Goal: Task Accomplishment & Management: Manage account settings

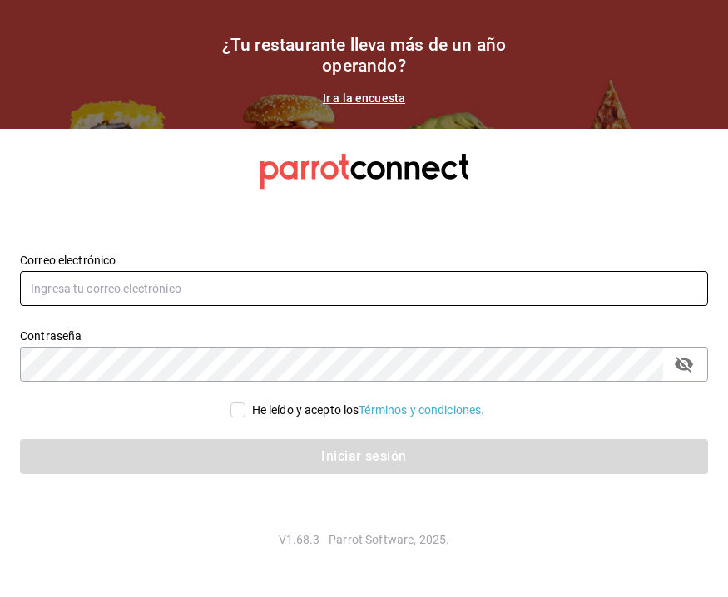
type input "[PERSON_NAME][EMAIL_ADDRESS][DOMAIN_NAME]"
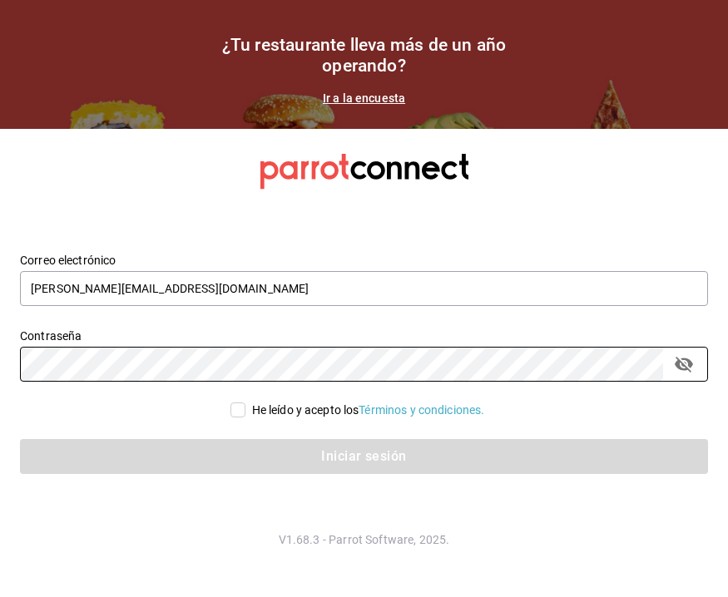
click at [230, 416] on input "He leído y acepto los Términos y condiciones." at bounding box center [237, 410] width 15 height 15
checkbox input "true"
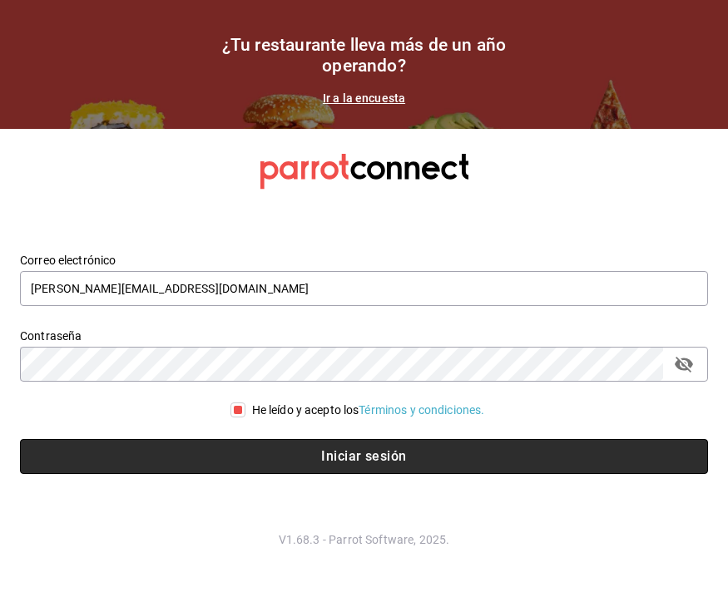
click at [377, 439] on button "Iniciar sesión" at bounding box center [364, 456] width 688 height 35
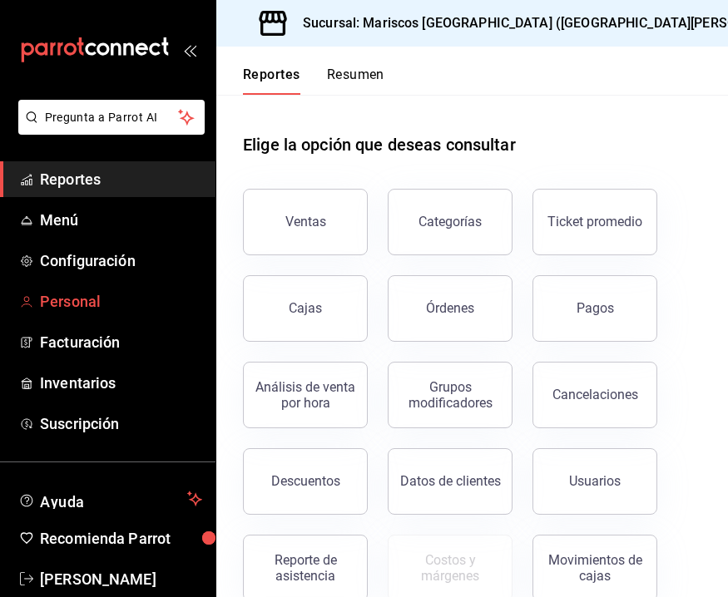
click at [107, 305] on span "Personal" at bounding box center [121, 301] width 162 height 22
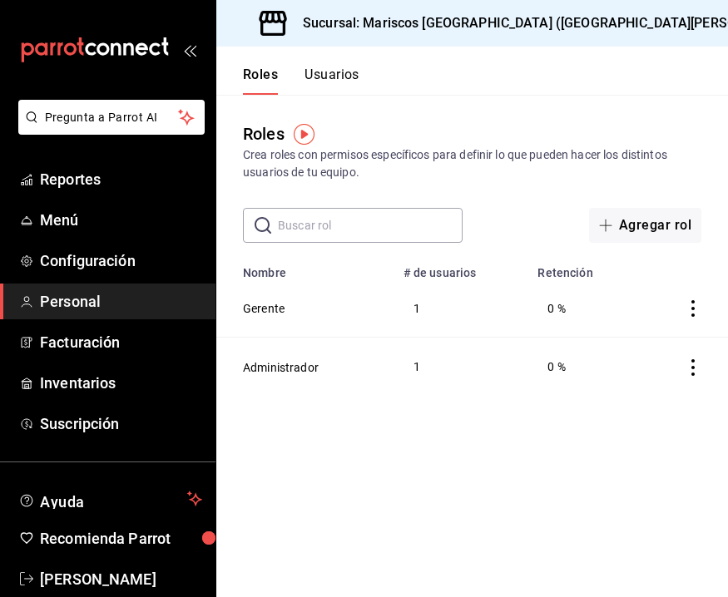
click at [342, 83] on button "Usuarios" at bounding box center [331, 81] width 55 height 28
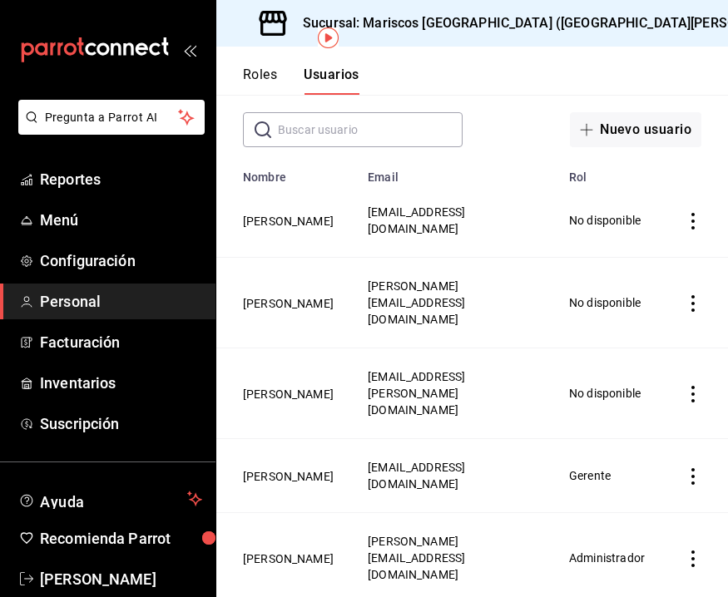
scroll to position [95, 0]
click at [693, 469] on icon "actions" at bounding box center [692, 477] width 3 height 17
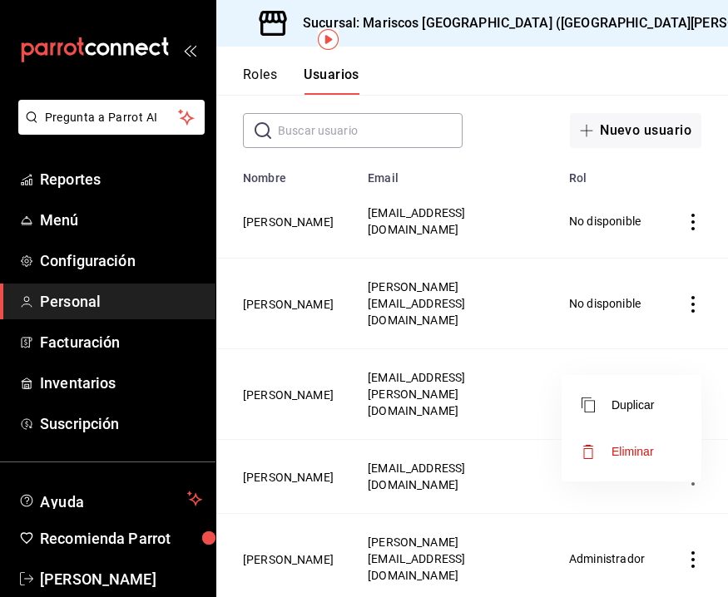
click at [299, 428] on div at bounding box center [364, 298] width 728 height 597
click at [299, 469] on button "[PERSON_NAME]" at bounding box center [288, 477] width 91 height 17
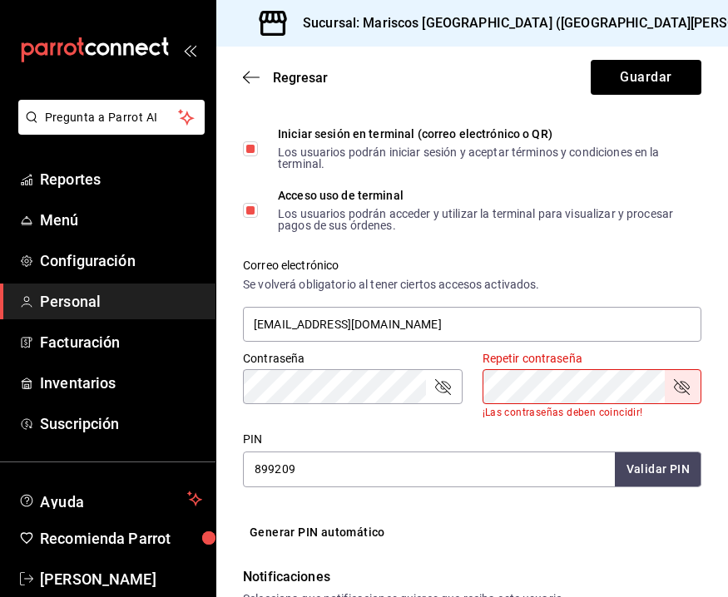
scroll to position [502, 0]
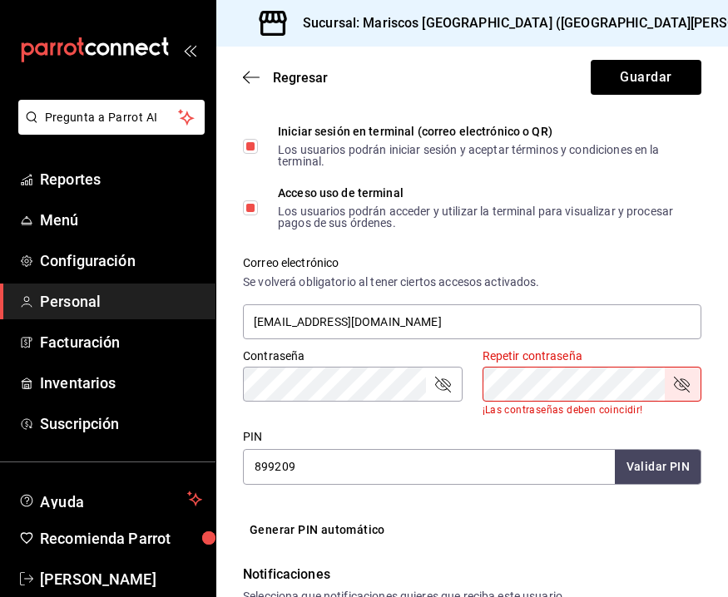
click at [446, 384] on icon "passwordField" at bounding box center [443, 384] width 20 height 20
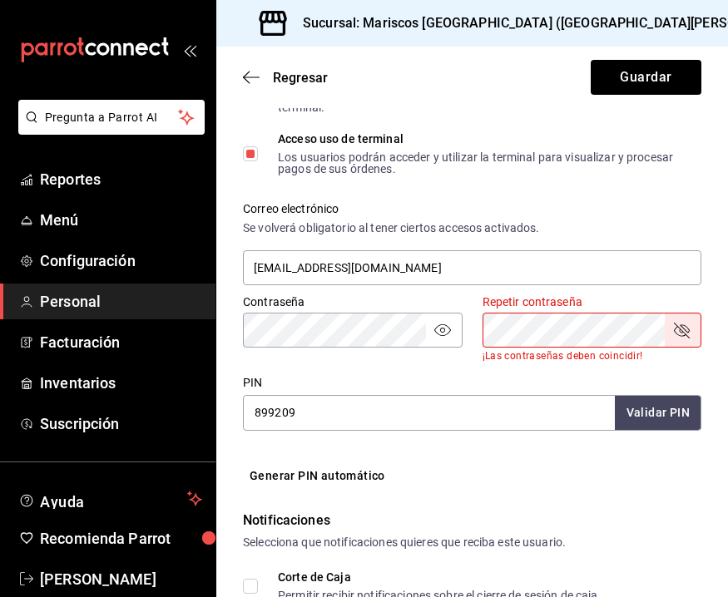
scroll to position [566, 0]
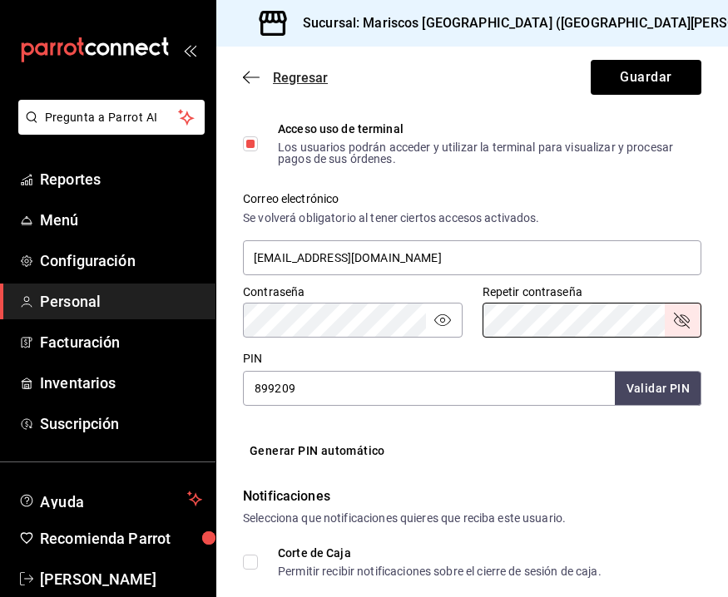
click at [259, 83] on icon "button" at bounding box center [251, 77] width 17 height 15
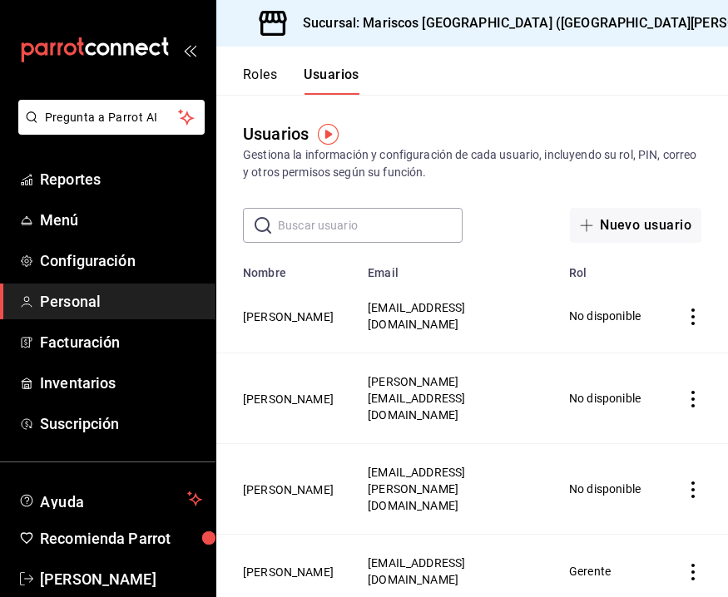
click at [253, 82] on button "Roles" at bounding box center [260, 81] width 34 height 28
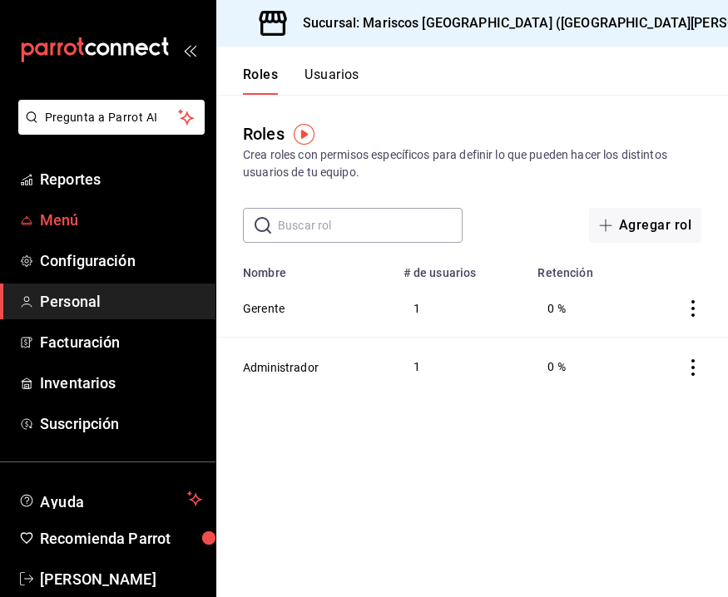
click at [101, 215] on span "Menú" at bounding box center [121, 220] width 162 height 22
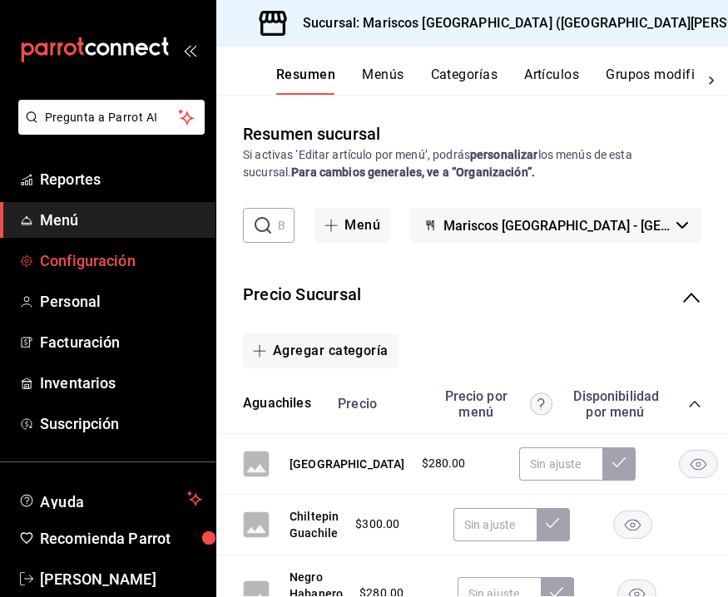
click at [111, 263] on span "Configuración" at bounding box center [121, 261] width 162 height 22
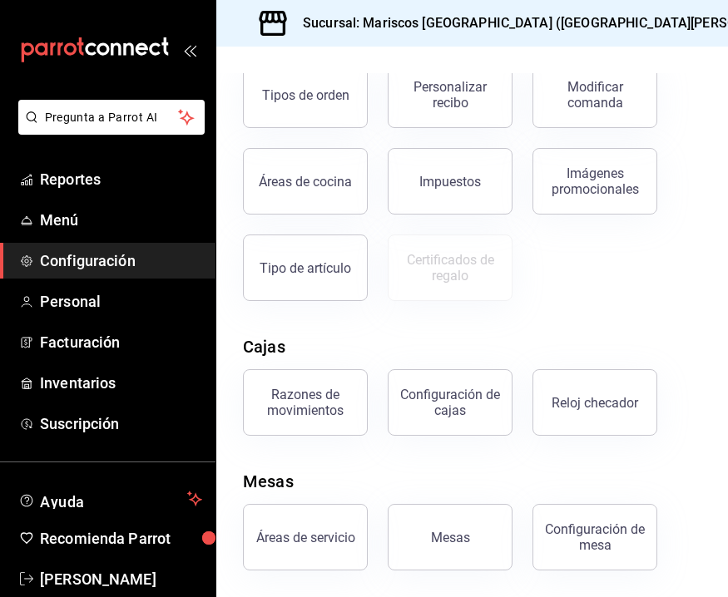
scroll to position [419, 0]
click at [314, 532] on div "Áreas de servicio" at bounding box center [305, 538] width 99 height 16
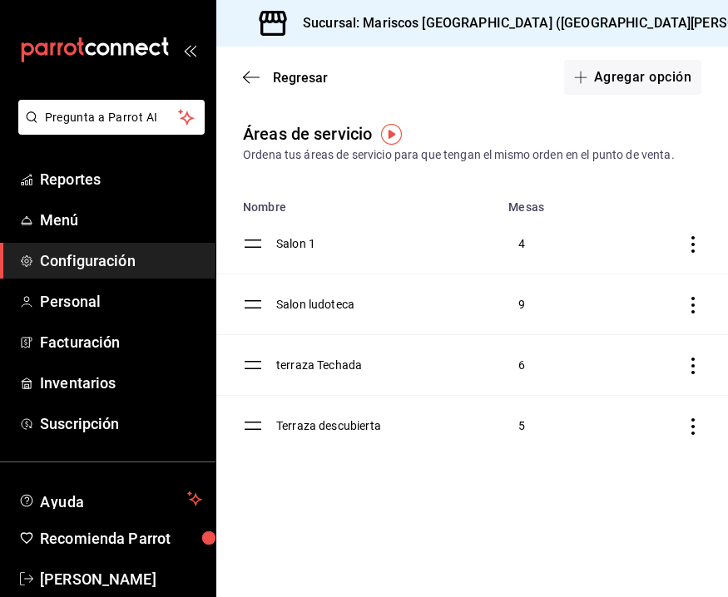
click at [299, 362] on td "terraza Techada" at bounding box center [387, 365] width 222 height 61
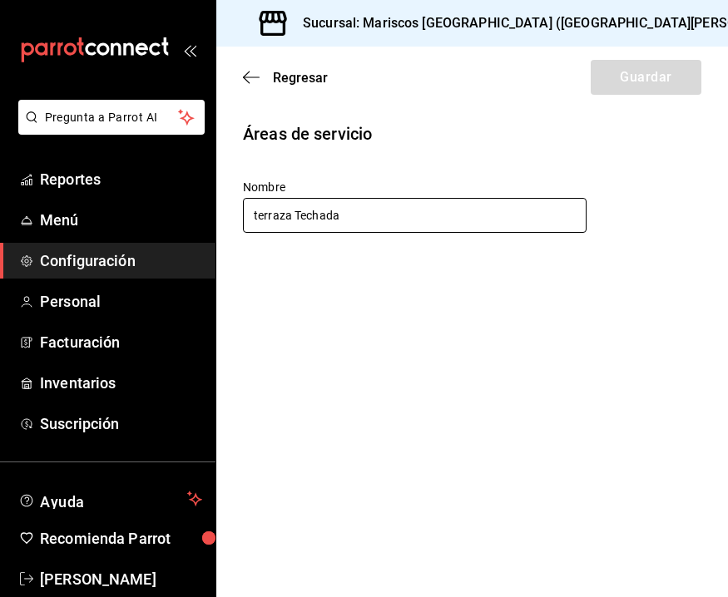
click at [254, 215] on input "terraza Techada" at bounding box center [415, 215] width 344 height 35
click at [260, 212] on input "terraza Techada" at bounding box center [415, 215] width 344 height 35
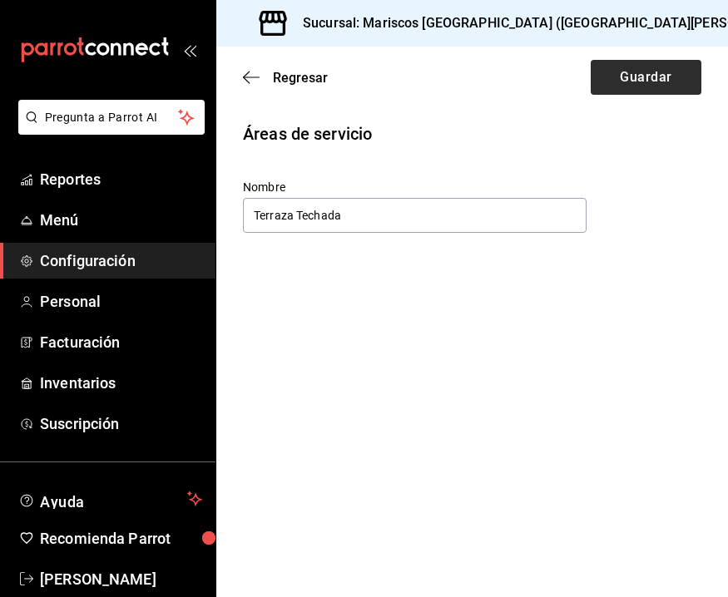
type input "Terraza Techada"
click at [626, 71] on button "Guardar" at bounding box center [646, 77] width 111 height 35
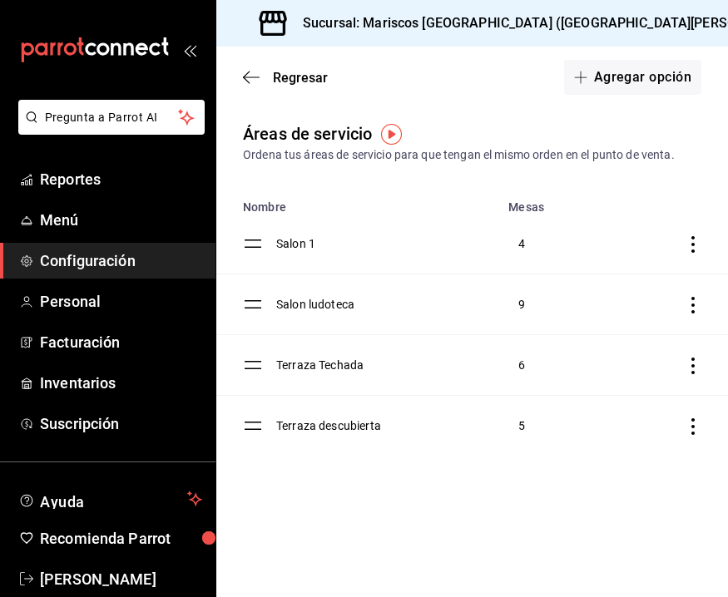
click at [309, 240] on td "Salon 1" at bounding box center [387, 244] width 222 height 61
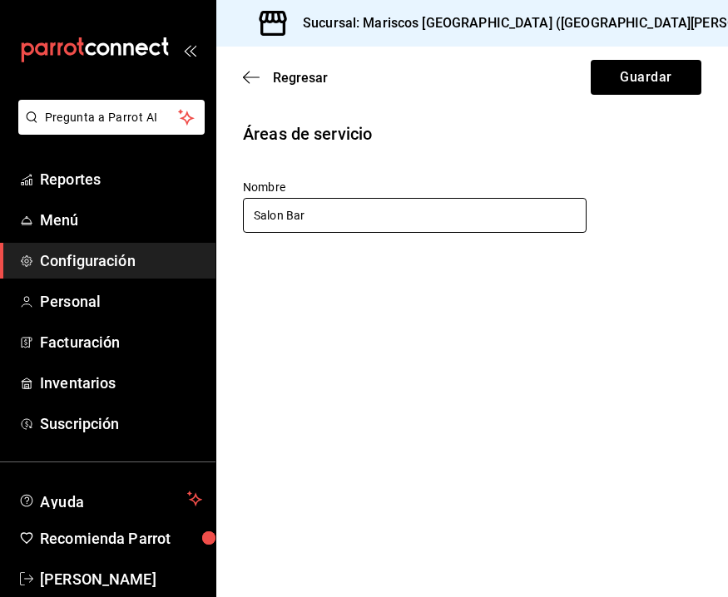
type input "Salon Bar"
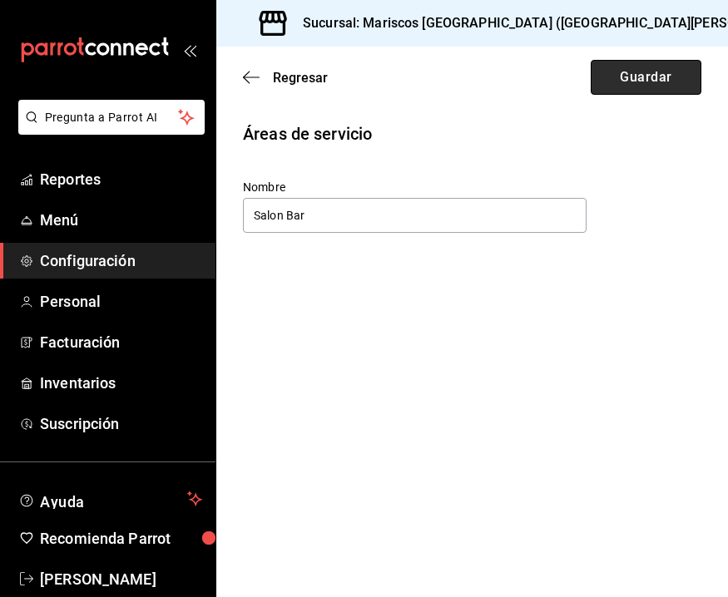
click at [669, 72] on button "Guardar" at bounding box center [646, 77] width 111 height 35
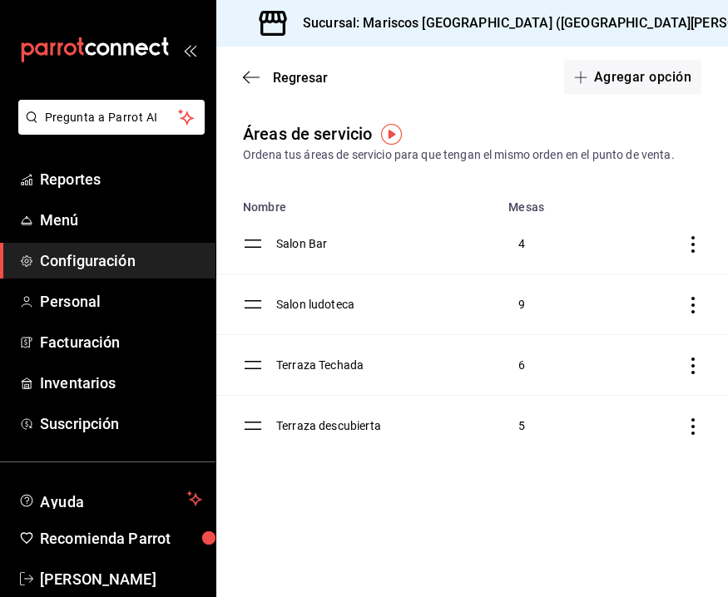
click at [324, 425] on td "Terraza descubierta" at bounding box center [387, 426] width 222 height 61
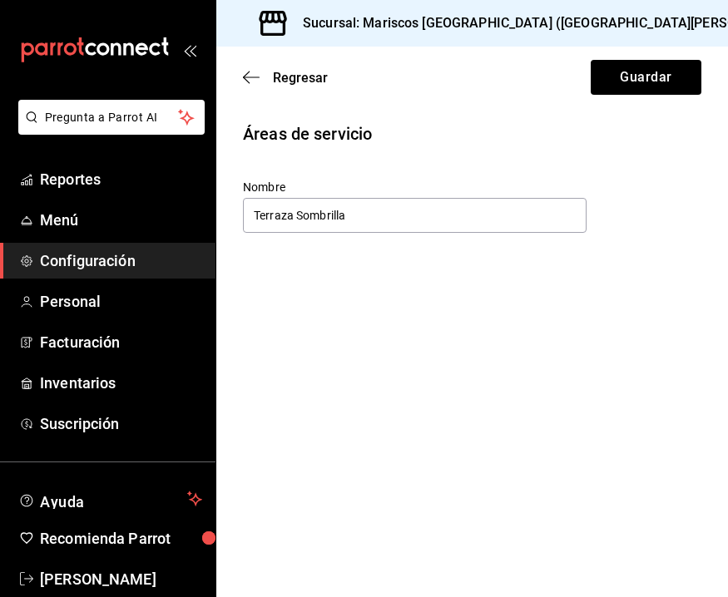
type input "Terraza Sombrilla"
click at [621, 71] on button "Guardar" at bounding box center [646, 77] width 111 height 35
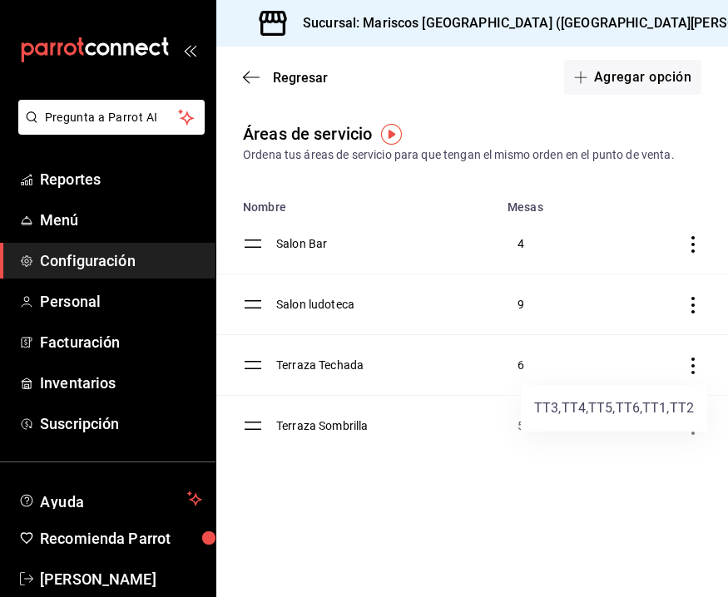
click at [696, 238] on div at bounding box center [364, 298] width 728 height 597
click at [522, 244] on div at bounding box center [364, 298] width 728 height 597
click at [522, 244] on body "Pregunta a Parrot AI Reportes Menú Configuración Personal Facturación Inventari…" at bounding box center [364, 298] width 728 height 597
click at [524, 215] on div at bounding box center [364, 298] width 728 height 597
click at [692, 245] on icon "discountsTable" at bounding box center [692, 244] width 3 height 17
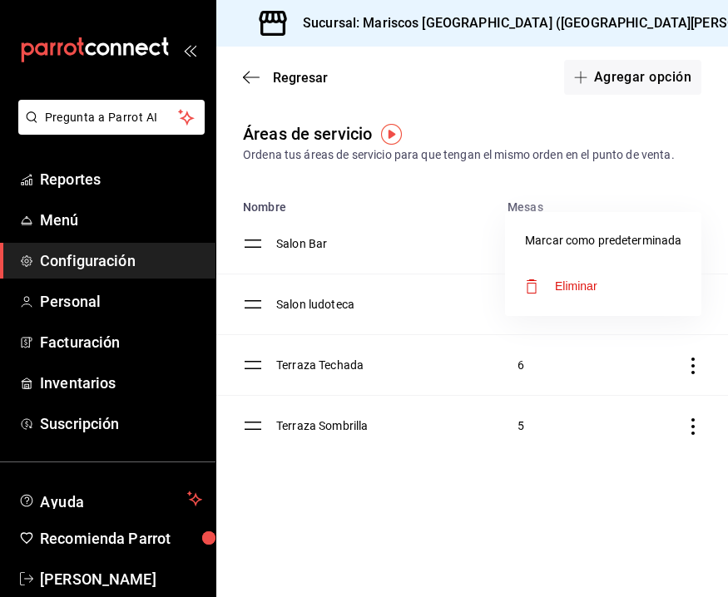
click at [656, 235] on span "Marcar como predeterminada" at bounding box center [603, 240] width 156 height 17
click at [264, 299] on td "discountsTable" at bounding box center [246, 305] width 60 height 61
click at [298, 302] on td "Salon ludoteca" at bounding box center [388, 305] width 225 height 61
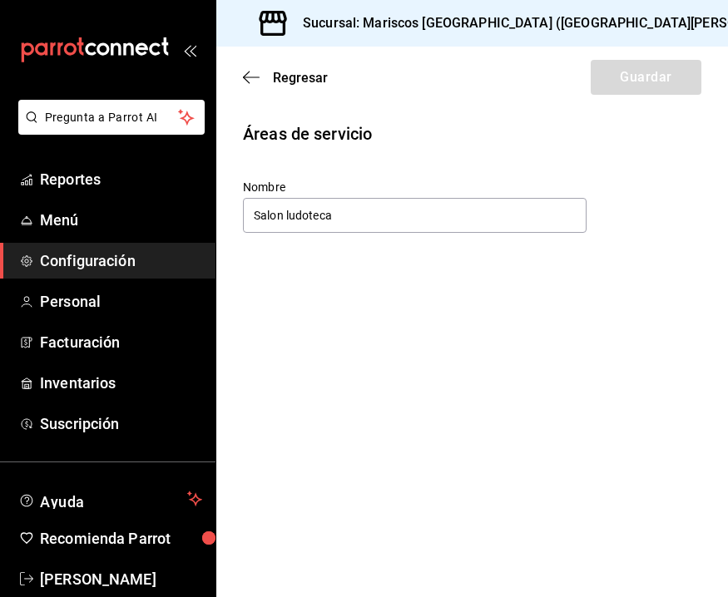
click at [255, 68] on div "Regresar Guardar" at bounding box center [472, 78] width 512 height 62
click at [254, 74] on icon "button" at bounding box center [251, 77] width 17 height 15
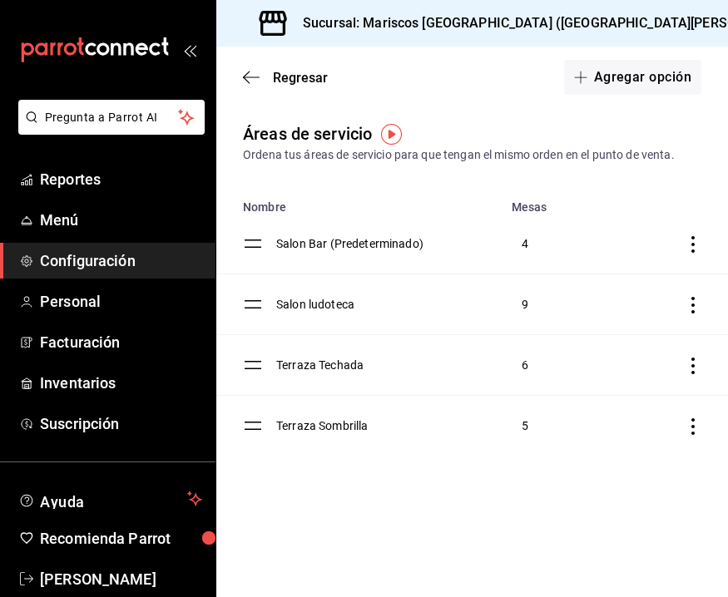
click at [690, 244] on icon "discountsTable" at bounding box center [693, 244] width 17 height 17
click at [447, 469] on div at bounding box center [364, 298] width 728 height 597
click at [599, 79] on button "Agregar opción" at bounding box center [632, 77] width 137 height 35
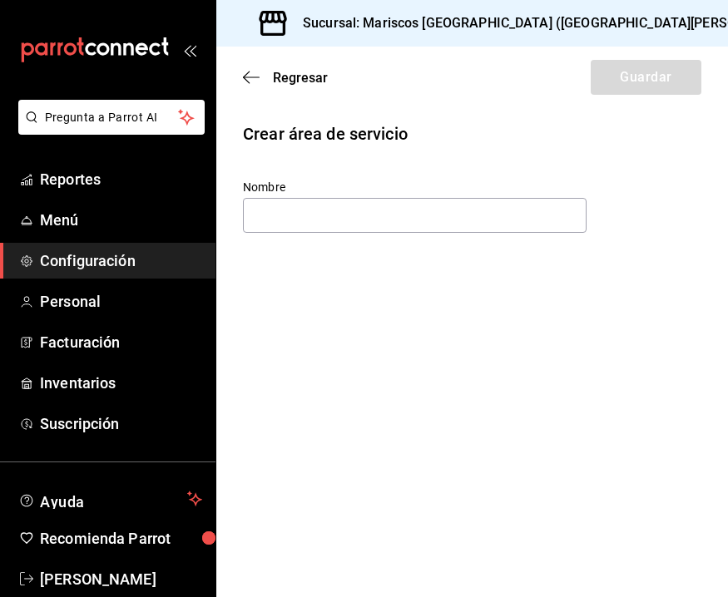
click at [255, 87] on div "Regresar Guardar" at bounding box center [472, 78] width 512 height 62
click at [249, 83] on icon "button" at bounding box center [246, 78] width 7 height 12
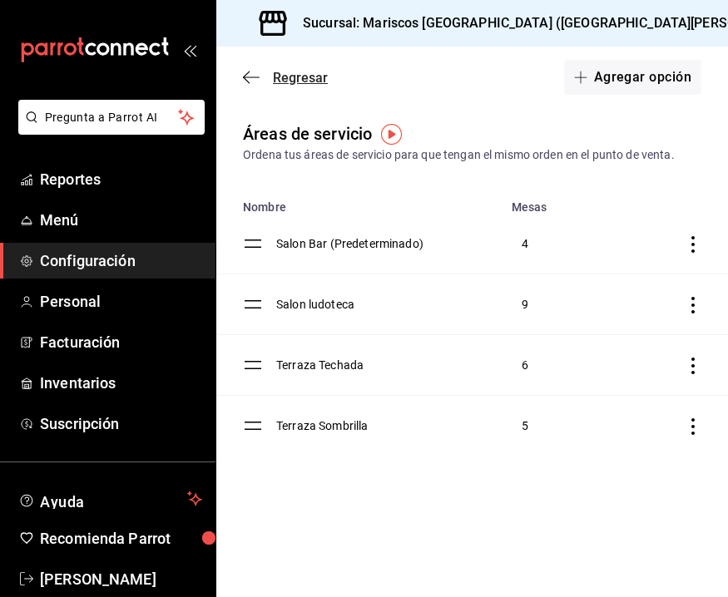
click at [255, 80] on icon "button" at bounding box center [251, 77] width 17 height 15
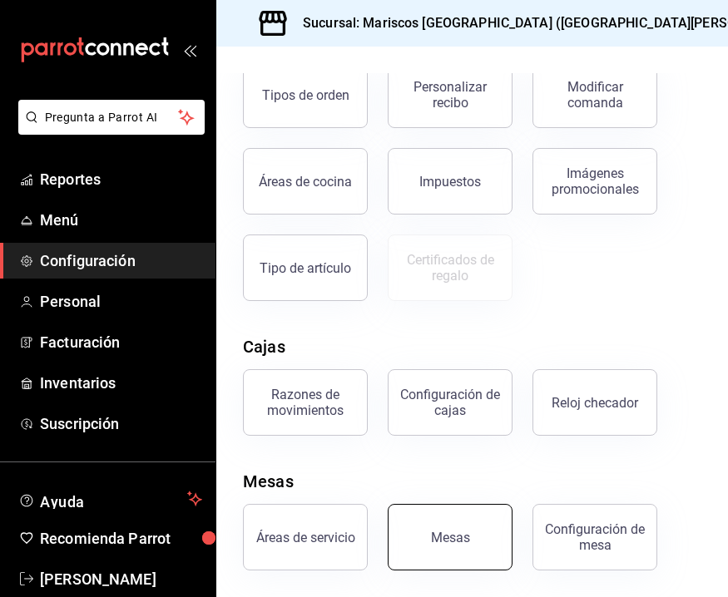
click at [453, 533] on div "Mesas" at bounding box center [450, 538] width 39 height 16
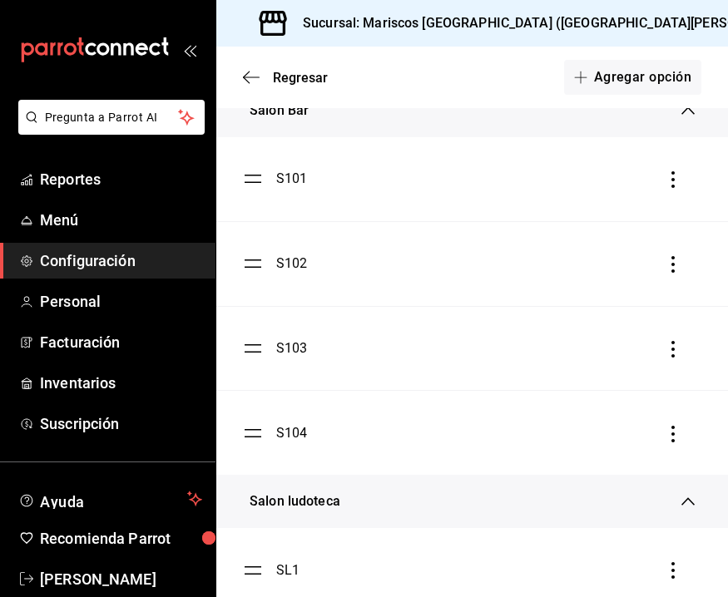
scroll to position [123, 0]
click at [676, 180] on icon "button" at bounding box center [673, 180] width 17 height 17
click at [272, 188] on div at bounding box center [364, 298] width 728 height 597
click at [272, 186] on div "S101" at bounding box center [275, 180] width 65 height 20
click at [297, 181] on div "S101" at bounding box center [292, 180] width 32 height 20
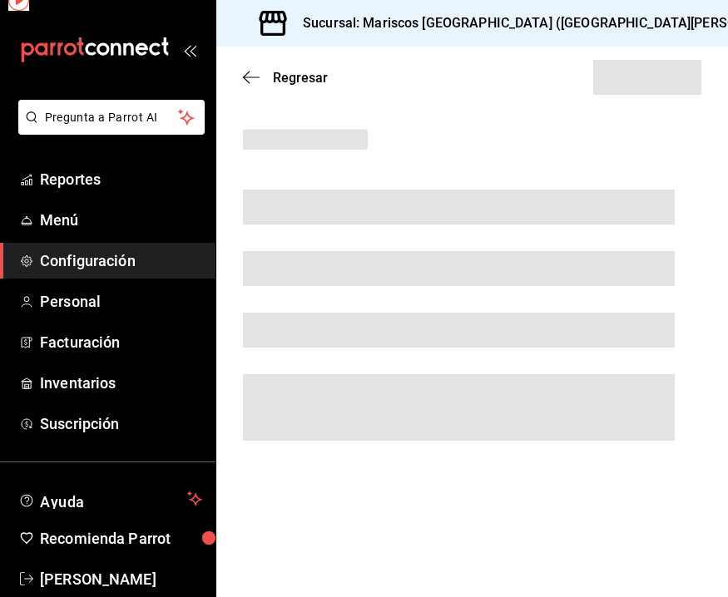
click at [297, 181] on div at bounding box center [445, 194] width 458 height 62
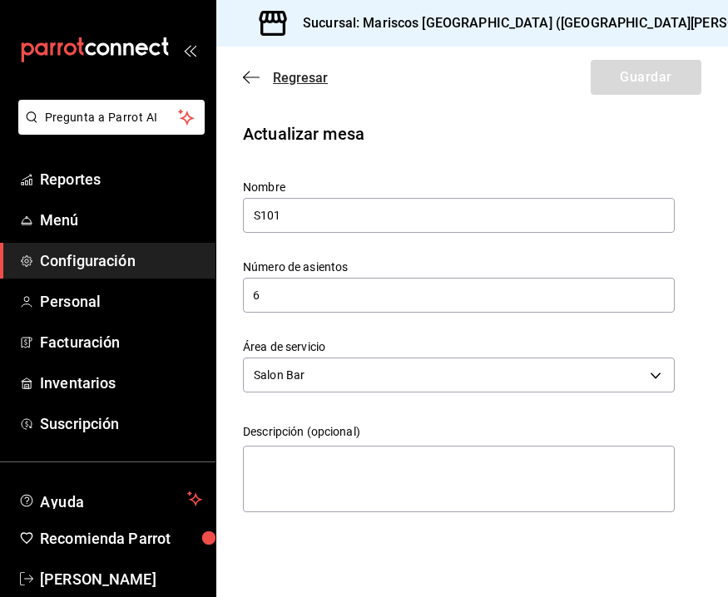
click at [252, 74] on icon "button" at bounding box center [251, 77] width 17 height 15
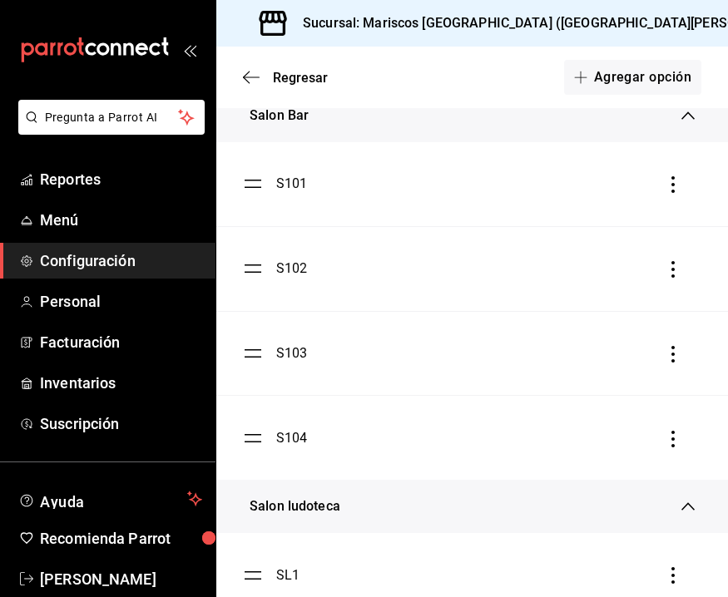
scroll to position [121, 0]
click at [262, 181] on ul "S101 S102 S103 S104" at bounding box center [472, 310] width 512 height 338
click at [272, 190] on div "S101" at bounding box center [275, 182] width 65 height 20
click at [681, 181] on icon "button" at bounding box center [673, 183] width 17 height 17
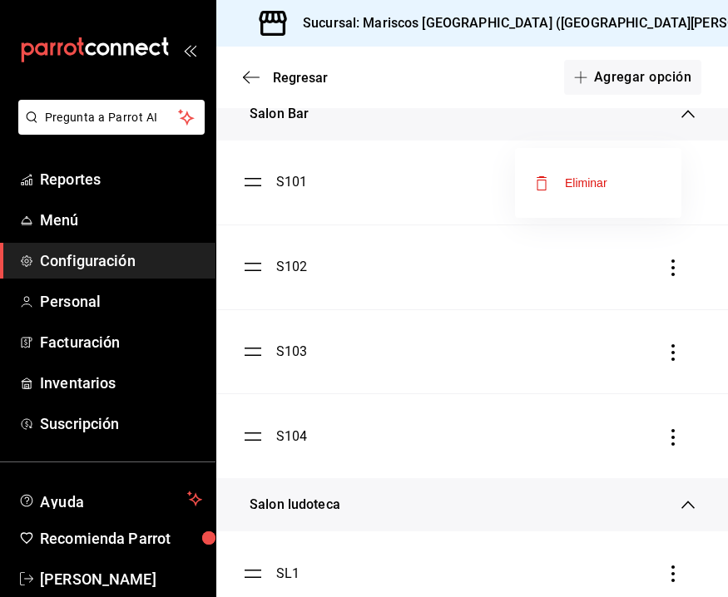
click at [358, 181] on div at bounding box center [364, 298] width 728 height 597
click at [295, 181] on div "S101" at bounding box center [292, 182] width 32 height 20
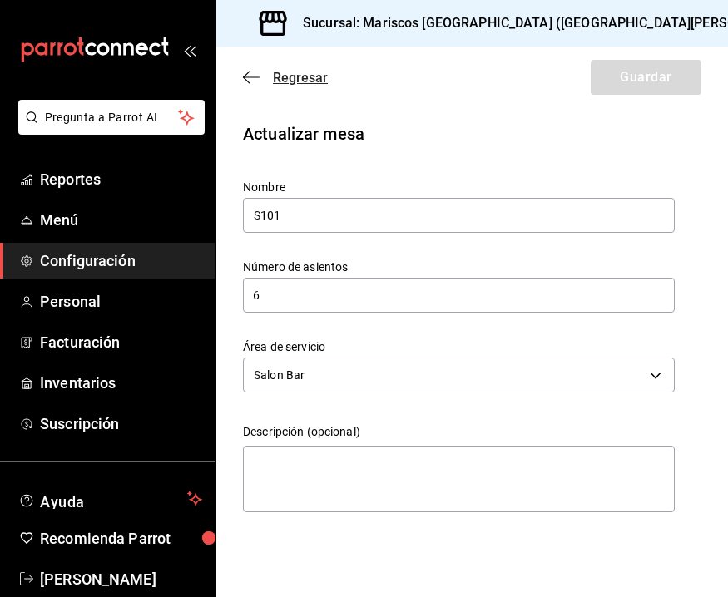
click at [254, 78] on icon "button" at bounding box center [251, 77] width 17 height 15
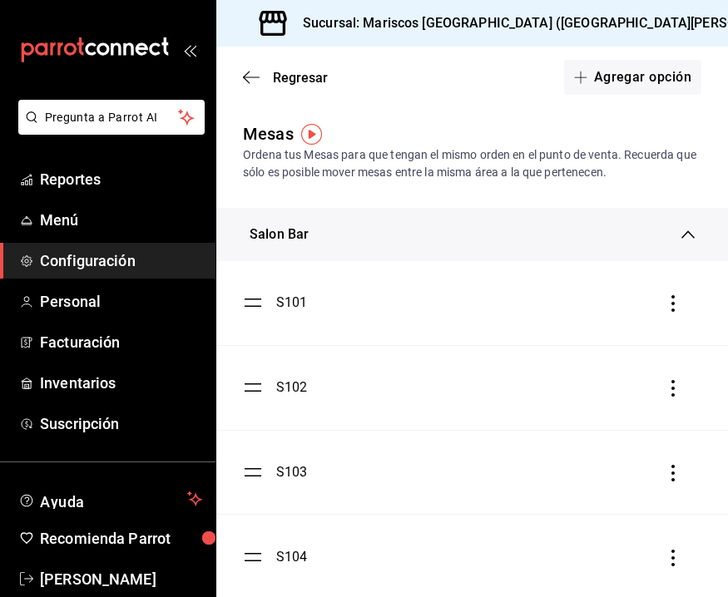
click at [274, 386] on div "S102" at bounding box center [275, 388] width 65 height 20
click at [290, 387] on div "S102" at bounding box center [292, 388] width 32 height 20
